Goal: Information Seeking & Learning: Learn about a topic

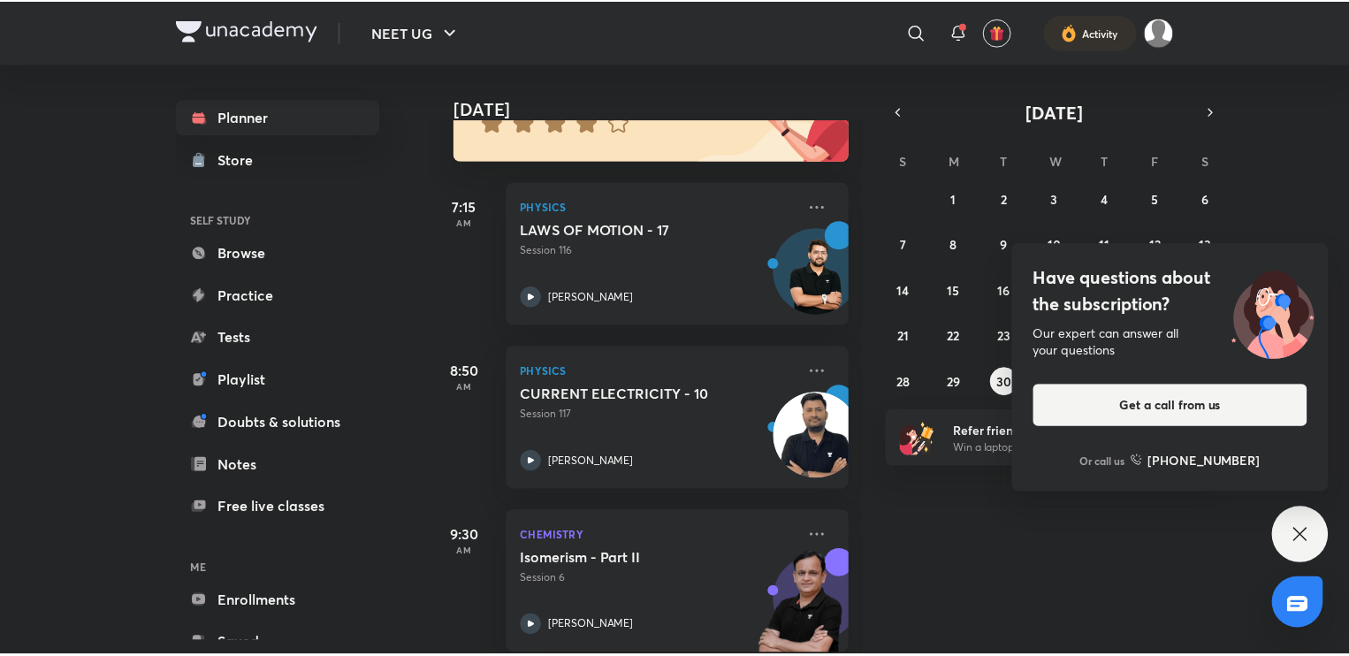
scroll to position [204, 0]
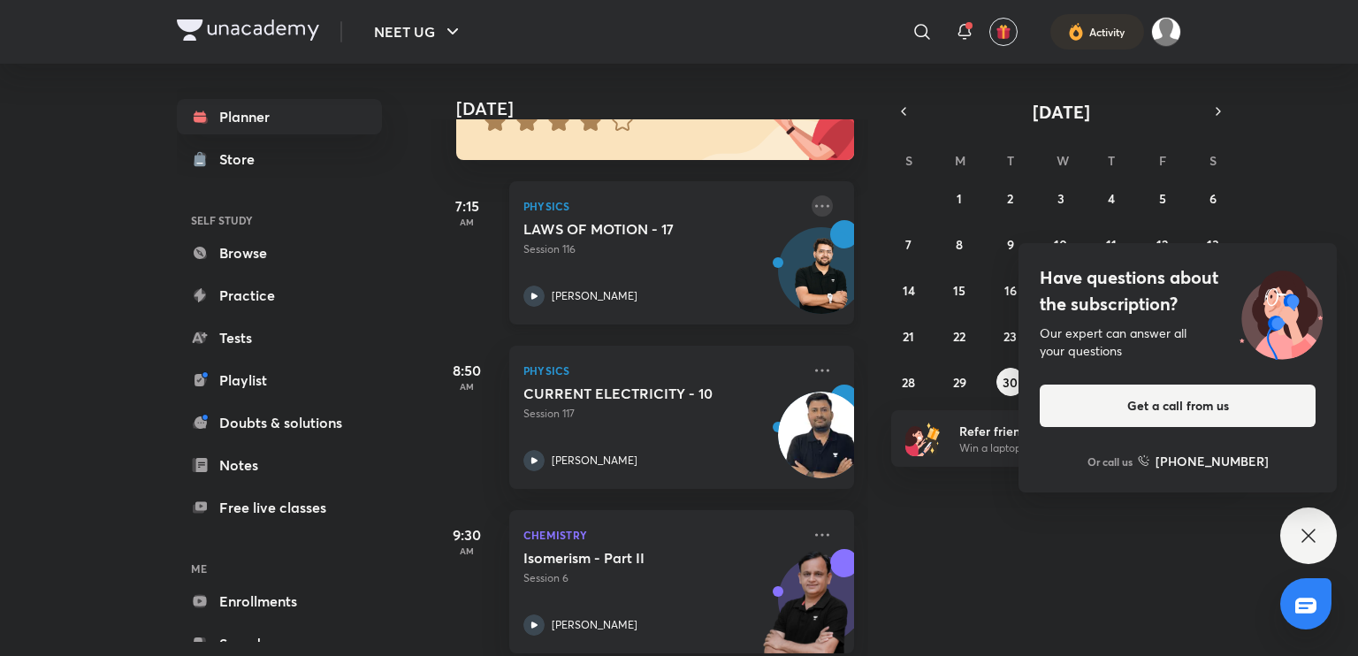
click at [811, 209] on icon at bounding box center [821, 205] width 21 height 21
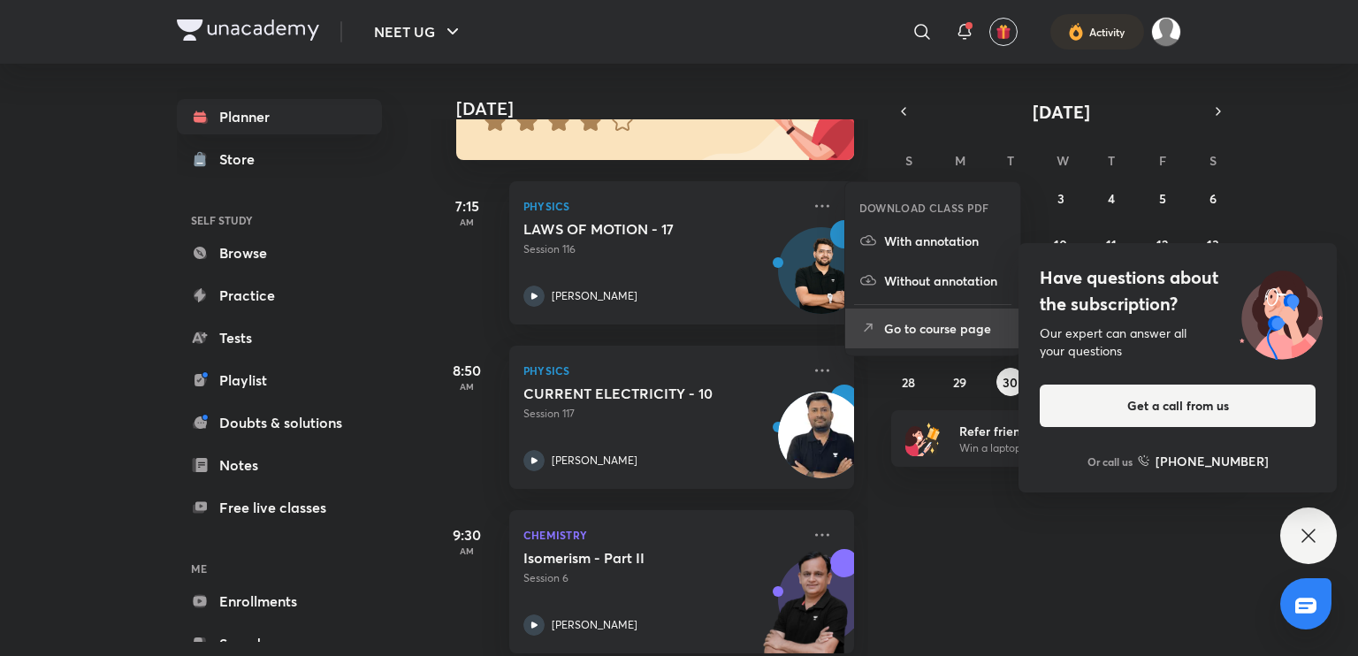
click at [905, 323] on p "Go to course page" at bounding box center [945, 328] width 122 height 19
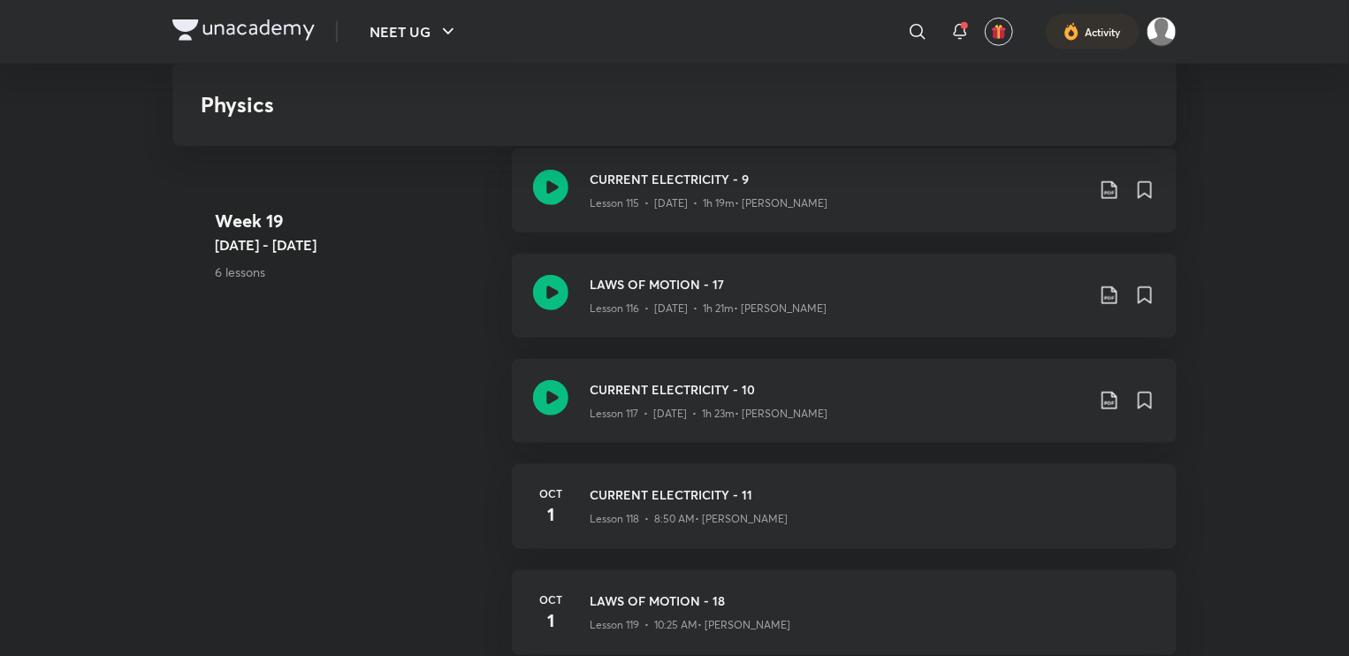
scroll to position [14325, 0]
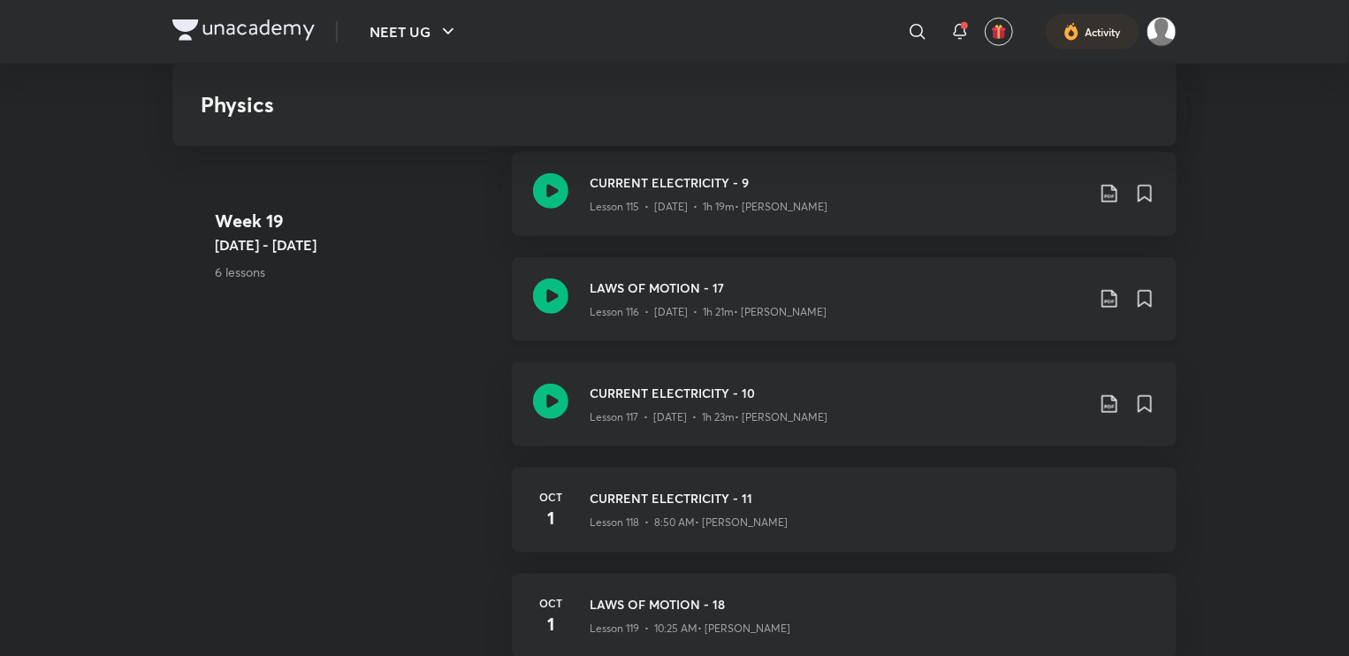
click at [1107, 299] on icon at bounding box center [1109, 298] width 21 height 21
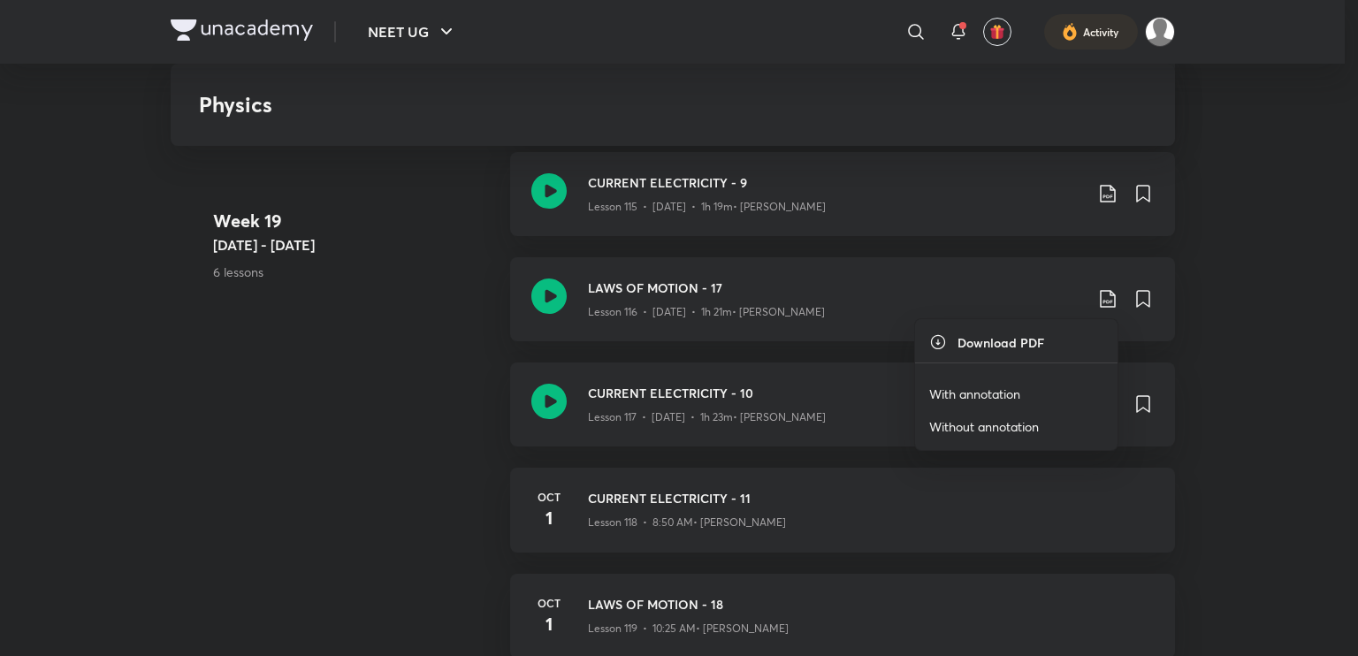
click at [983, 400] on p "With annotation" at bounding box center [974, 393] width 91 height 19
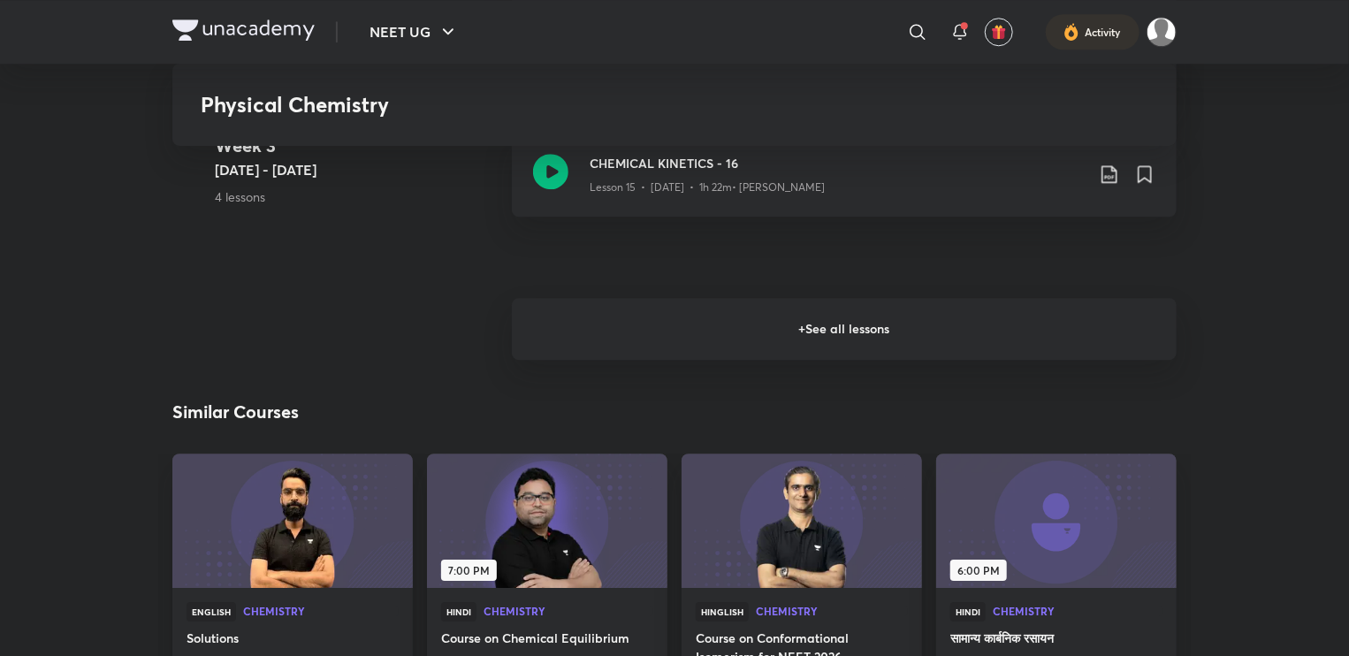
click at [622, 335] on h6 "+ See all lessons" at bounding box center [844, 329] width 665 height 62
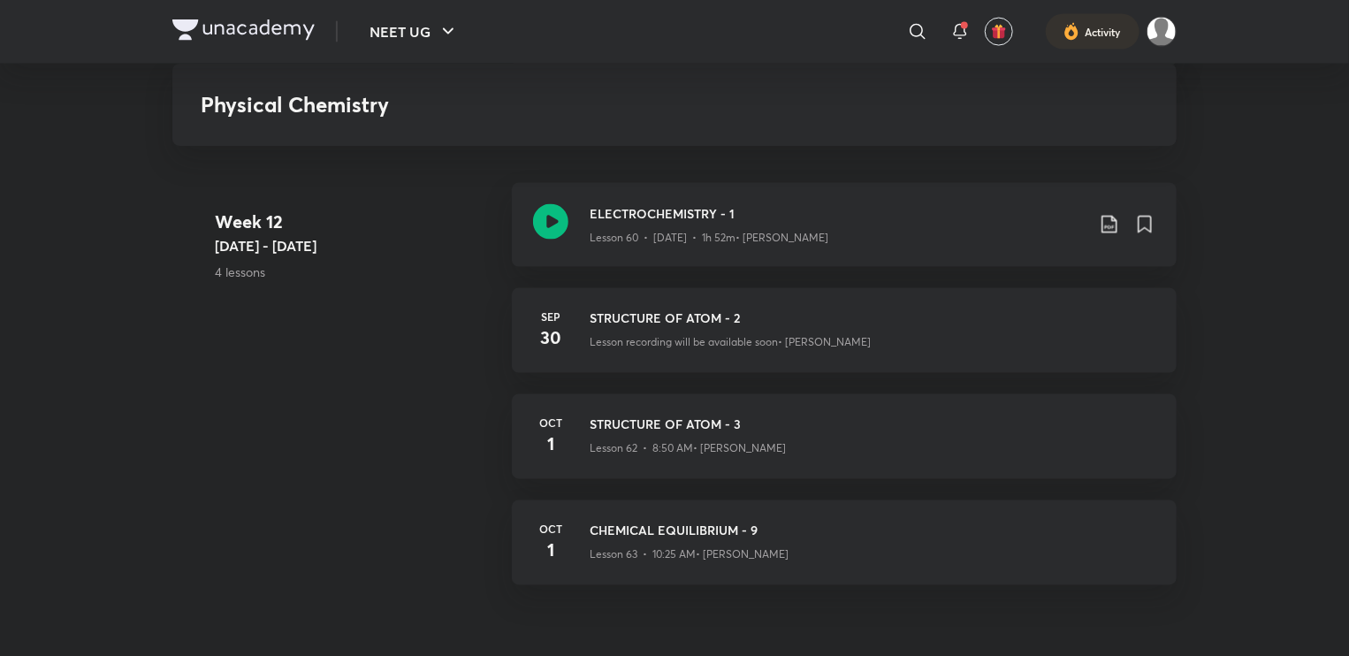
scroll to position [8155, 0]
click at [534, 220] on icon at bounding box center [550, 220] width 35 height 35
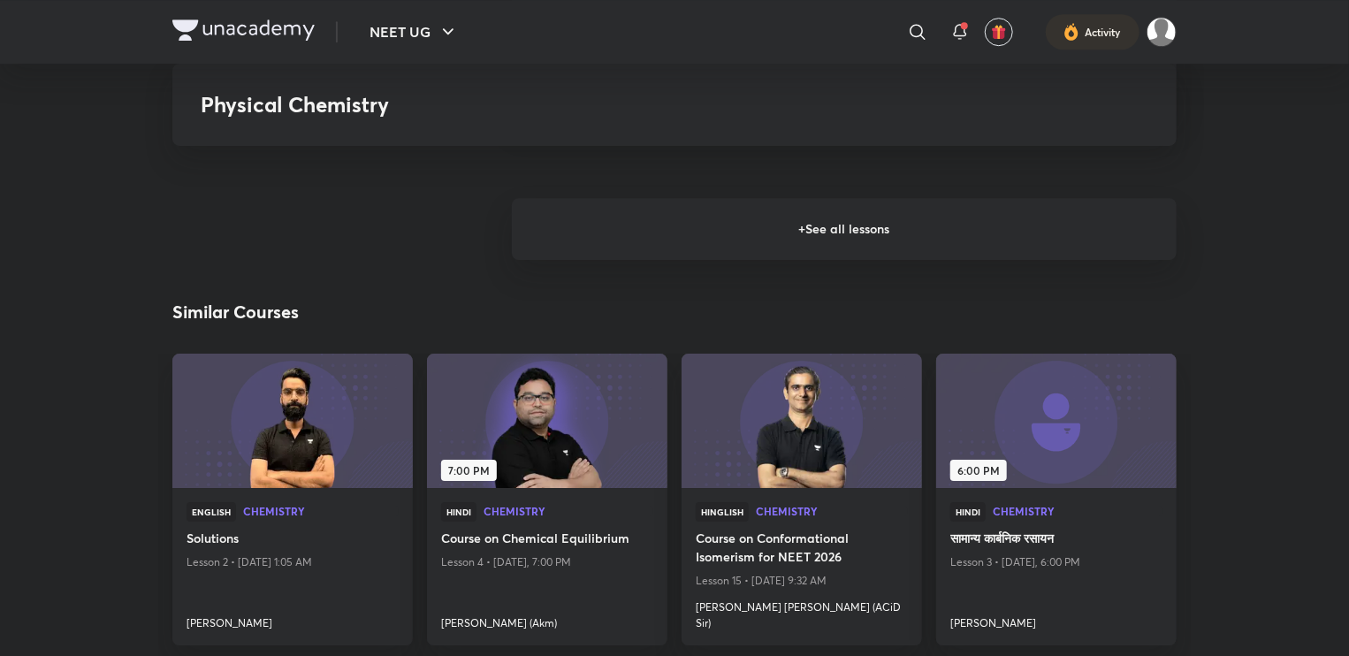
scroll to position [2713, 0]
click at [689, 243] on h6 "+ See all lessons" at bounding box center [844, 228] width 665 height 62
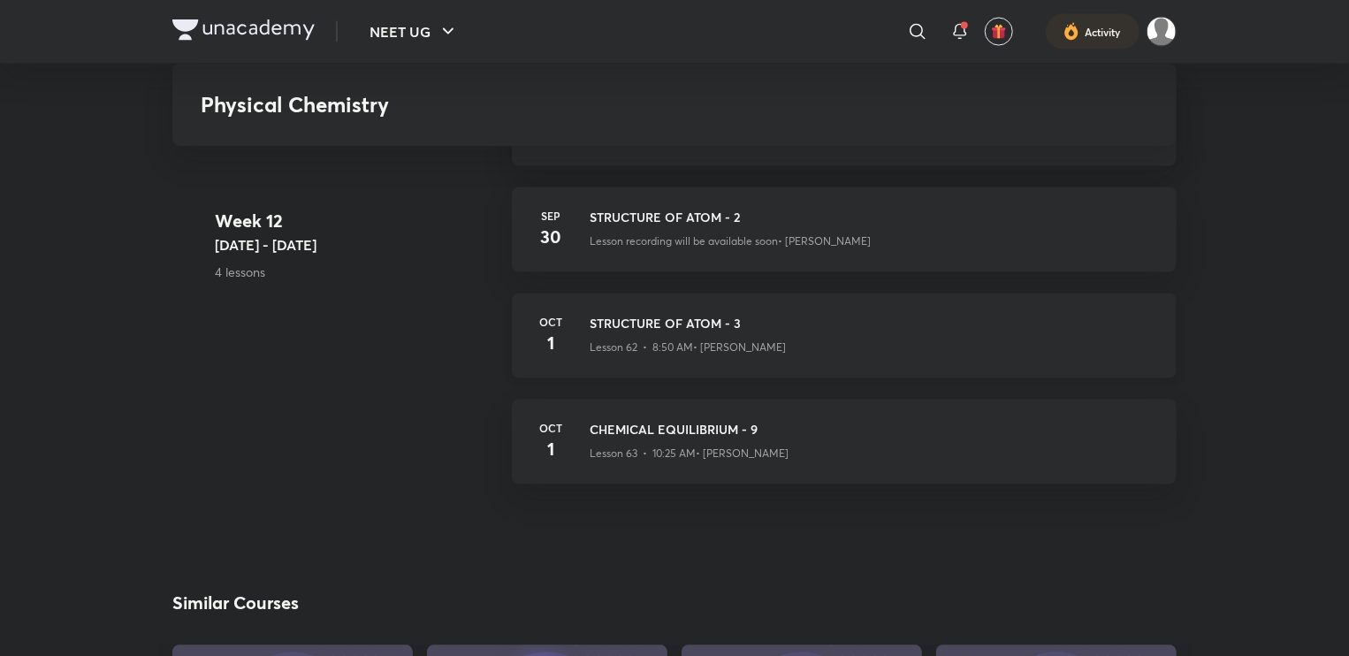
scroll to position [8260, 0]
